Goal: Use online tool/utility: Utilize a website feature to perform a specific function

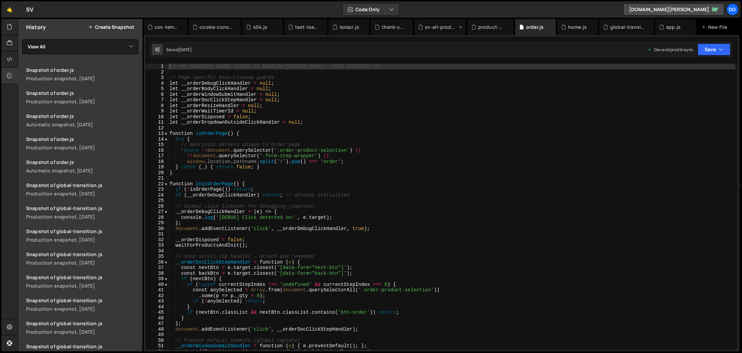
click at [432, 29] on div "sv-all-products.js" at bounding box center [441, 27] width 33 height 7
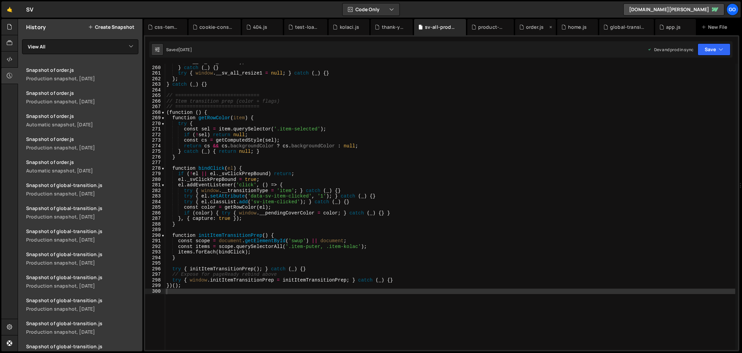
click at [534, 29] on div "order.js" at bounding box center [535, 27] width 18 height 7
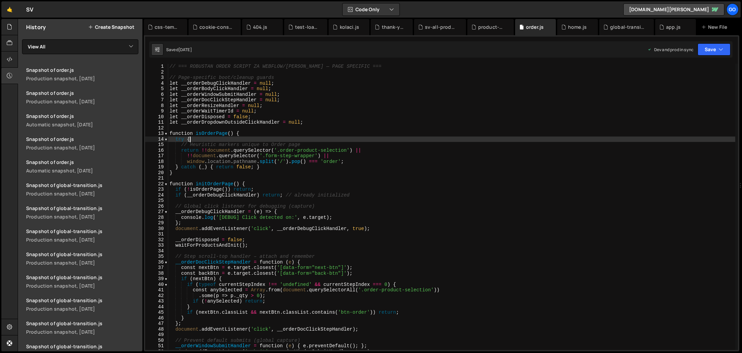
click at [322, 139] on div "// === ROBUSTAN ORDER SCRIPT ZA WEBFLOW/SLATER — PAGE SPECIFIC === // Page-spec…" at bounding box center [451, 213] width 567 height 298
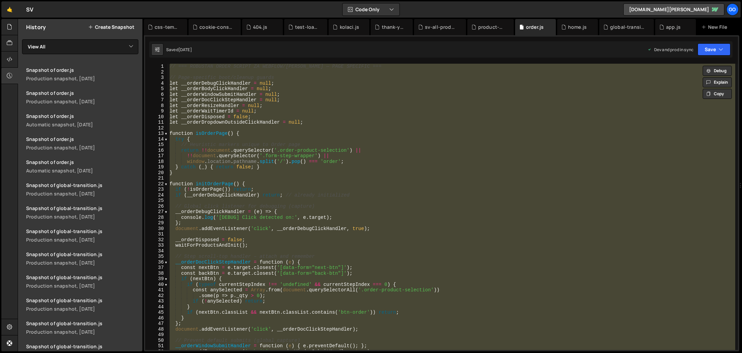
click at [274, 148] on div "// === ROBUSTAN ORDER SCRIPT ZA WEBFLOW/SLATER — PAGE SPECIFIC === // Page-spec…" at bounding box center [451, 207] width 567 height 286
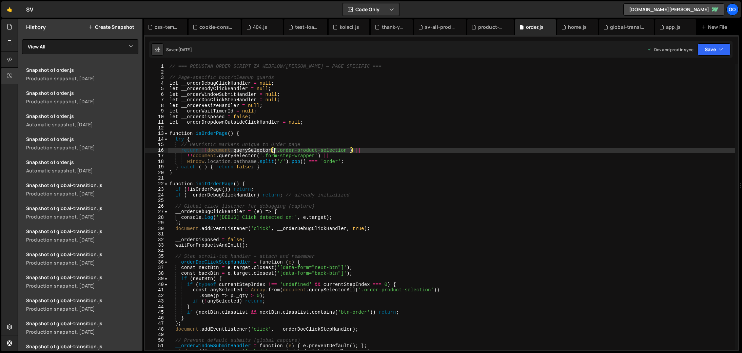
type textarea "}"
